Goal: Navigation & Orientation: Find specific page/section

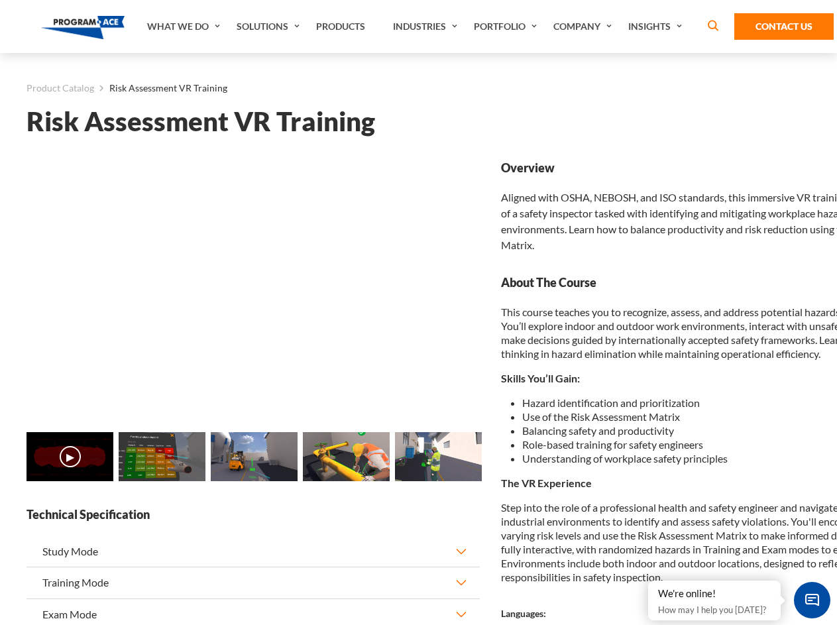
click at [270, 27] on link "Solutions" at bounding box center [270, 26] width 80 height 53
click at [0, 0] on div "AI & Computer Vision Solutions Computer Vision Quality Control AI tools for fas…" at bounding box center [0, 0] width 0 height 0
click at [0, 0] on div "AI & Computer Vision Solutions Virtual Training Solutions Virtual Tour Solution…" at bounding box center [0, 0] width 0 height 0
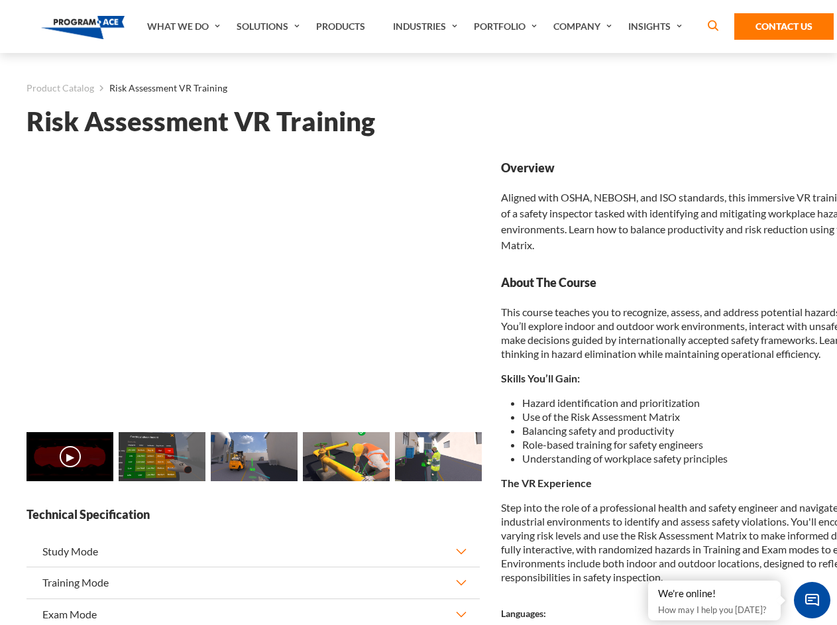
click at [0, 0] on div "AI & Computer Vision Solutions Virtual Training Solutions Virtual Tour Solution…" at bounding box center [0, 0] width 0 height 0
click at [0, 0] on div "AI & Computer Vision Solutions Computer Vision Quality Control AI tools for fas…" at bounding box center [0, 0] width 0 height 0
